Goal: Task Accomplishment & Management: Manage account settings

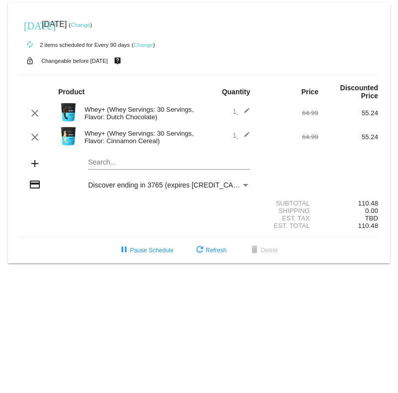
click at [118, 153] on div "Search..." at bounding box center [169, 159] width 162 height 19
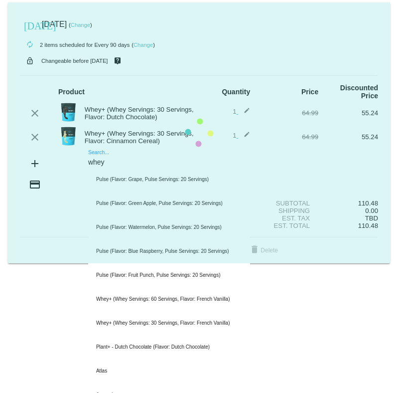
type input "whey"
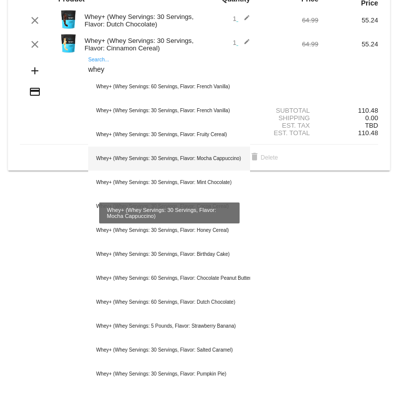
scroll to position [103, 0]
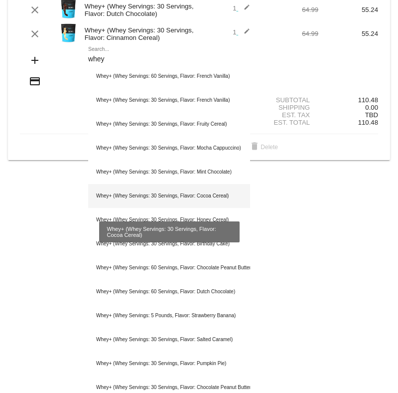
click at [210, 196] on div "Whey+ (Whey Servings: 30 Servings, Flavor: Cocoa Cereal)" at bounding box center [169, 196] width 162 height 24
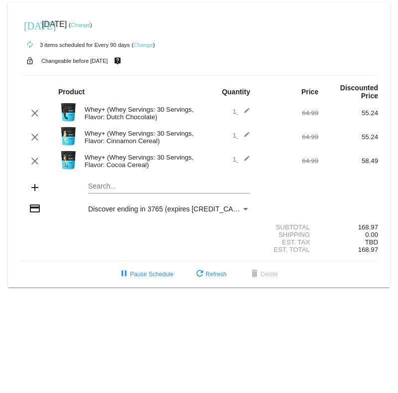
click at [159, 192] on div "Search..." at bounding box center [169, 183] width 162 height 19
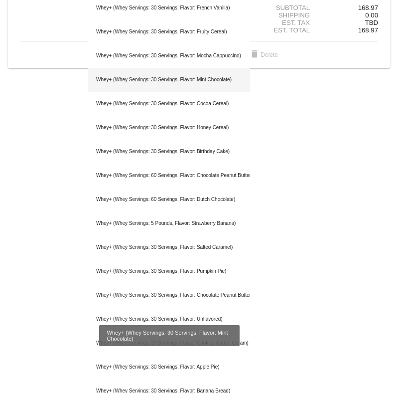
scroll to position [220, 0]
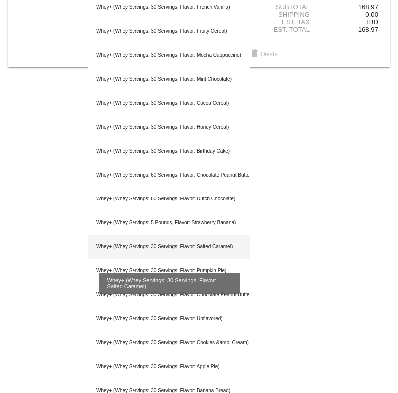
type input "whey+"
click at [172, 257] on div "Whey+ (Whey Servings: 30 Servings, Flavor: Salted Caramel)" at bounding box center [169, 247] width 162 height 24
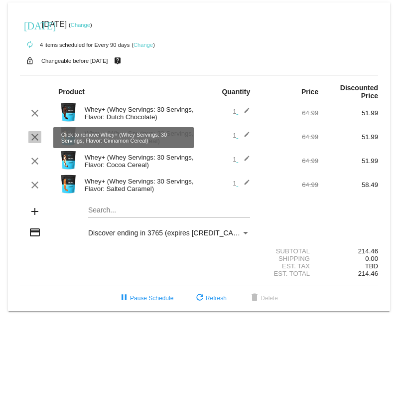
click at [30, 138] on mat-icon "clear" at bounding box center [35, 137] width 12 height 12
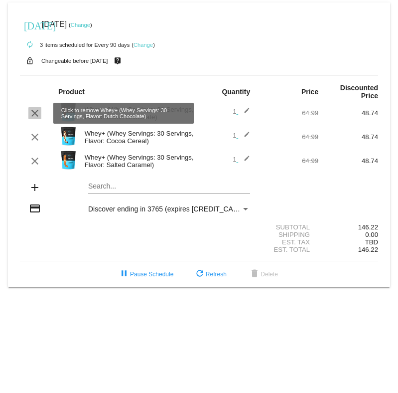
click at [36, 110] on mat-icon "clear" at bounding box center [35, 113] width 12 height 12
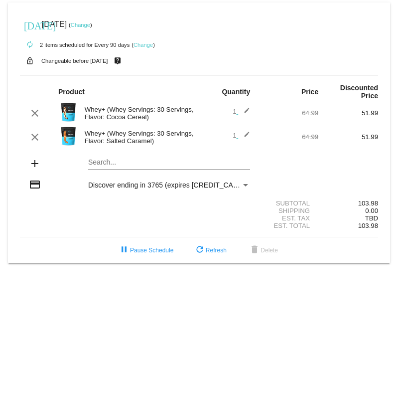
click at [139, 47] on link "Change" at bounding box center [143, 45] width 19 height 6
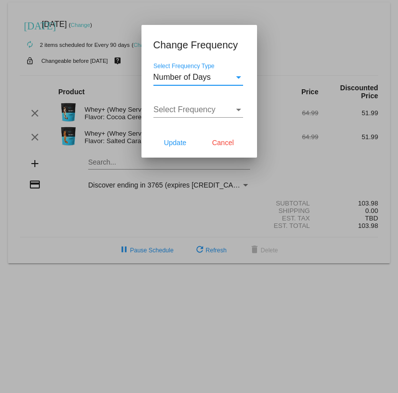
click at [215, 82] on div "Number of Days" at bounding box center [193, 77] width 81 height 9
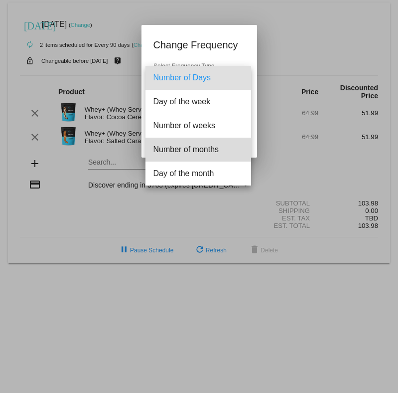
click at [215, 141] on span "Number of months" at bounding box center [198, 150] width 90 height 24
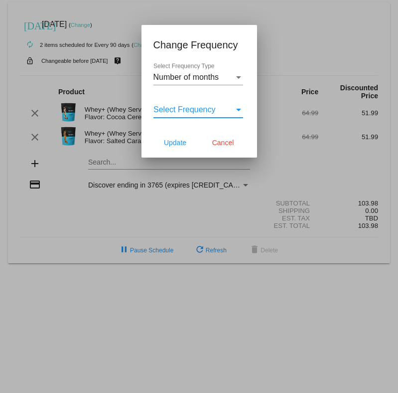
click at [219, 112] on div "Select Frequency" at bounding box center [193, 109] width 81 height 9
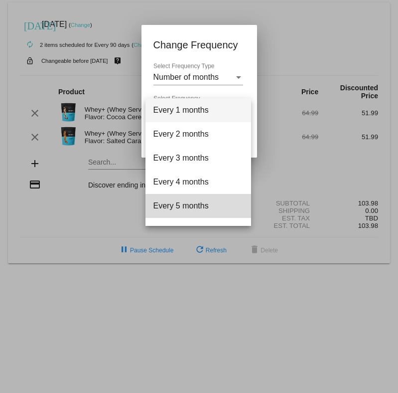
click at [199, 206] on span "Every 5 months" at bounding box center [198, 206] width 90 height 24
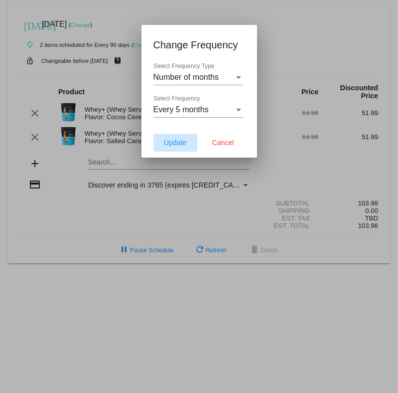
click at [174, 146] on span "Update" at bounding box center [175, 143] width 22 height 8
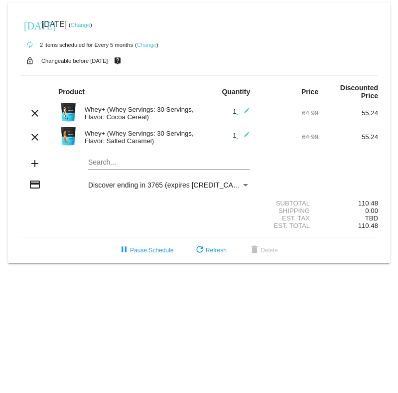
click at [148, 45] on link "Change" at bounding box center [146, 45] width 19 height 6
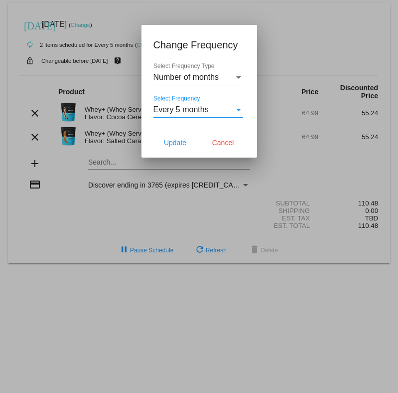
click at [192, 111] on span "Every 5 months" at bounding box center [180, 109] width 55 height 8
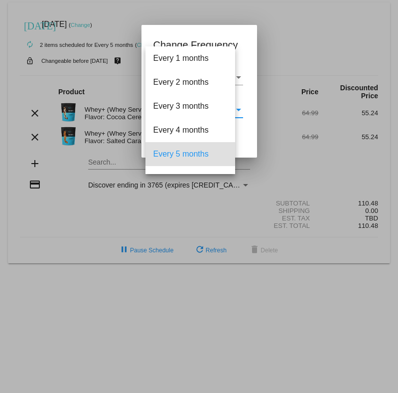
scroll to position [44, 0]
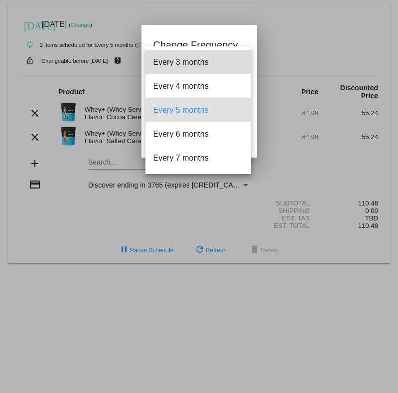
click at [182, 71] on span "Every 3 months" at bounding box center [198, 62] width 90 height 24
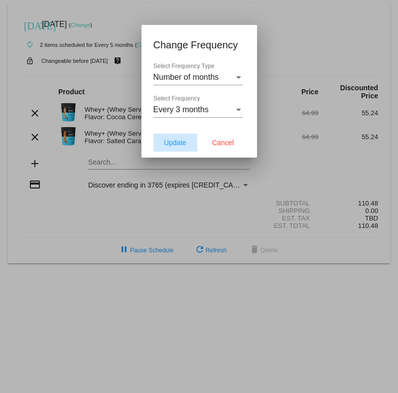
click at [175, 147] on button "Update" at bounding box center [175, 143] width 44 height 18
